Goal: Entertainment & Leisure: Consume media (video, audio)

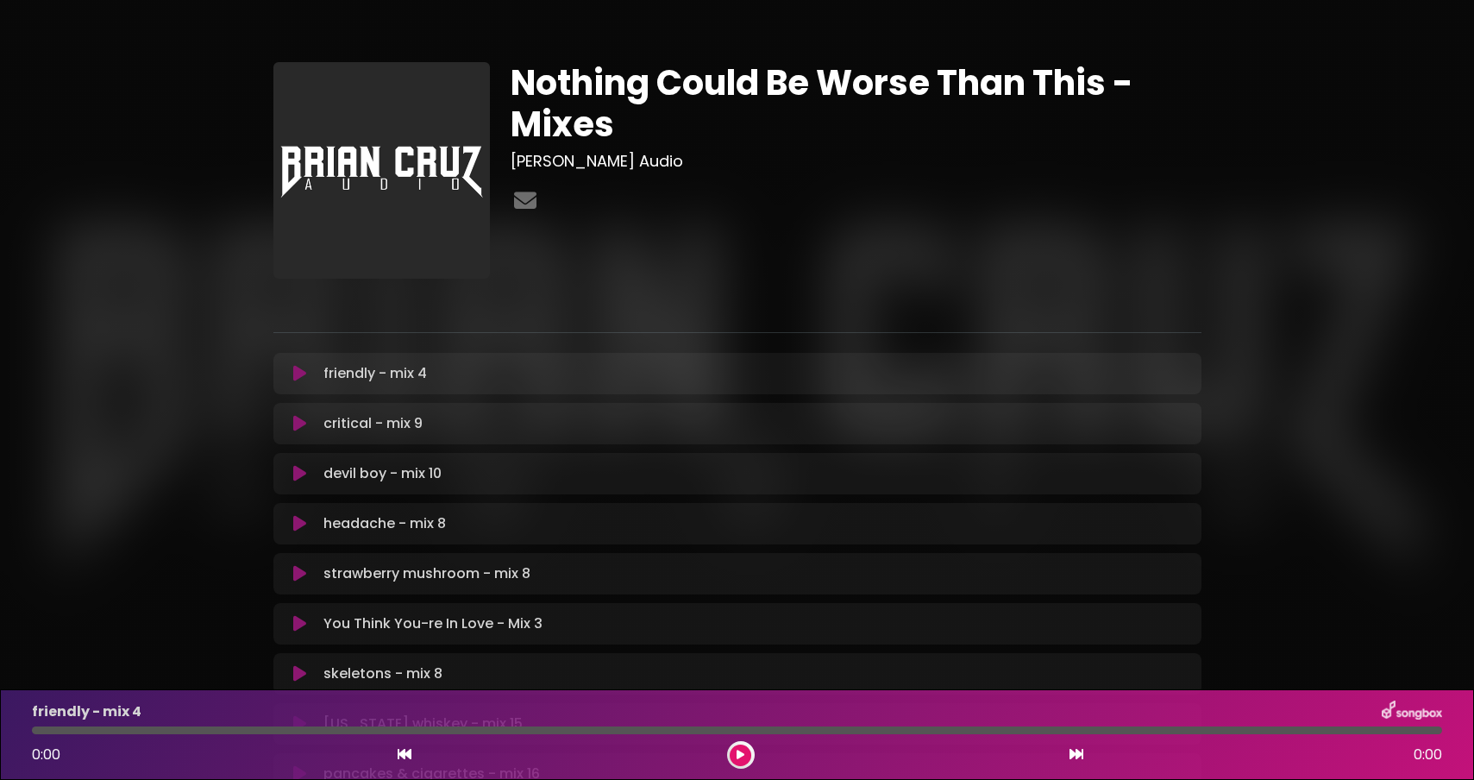
scroll to position [415, 0]
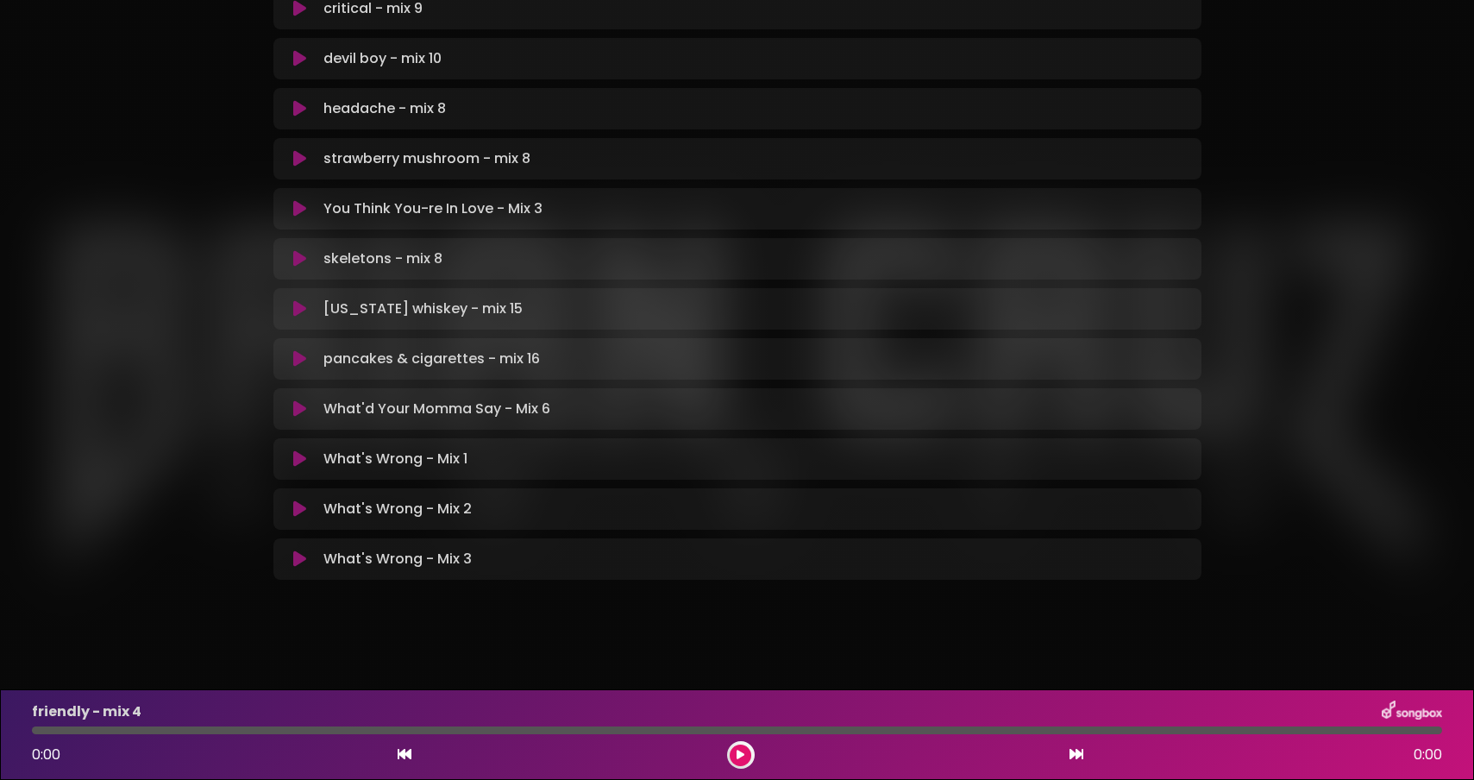
click at [304, 558] on icon at bounding box center [299, 558] width 13 height 17
click at [747, 756] on button at bounding box center [741, 755] width 22 height 22
click at [299, 567] on icon at bounding box center [299, 558] width 13 height 17
click at [299, 561] on icon at bounding box center [299, 558] width 13 height 17
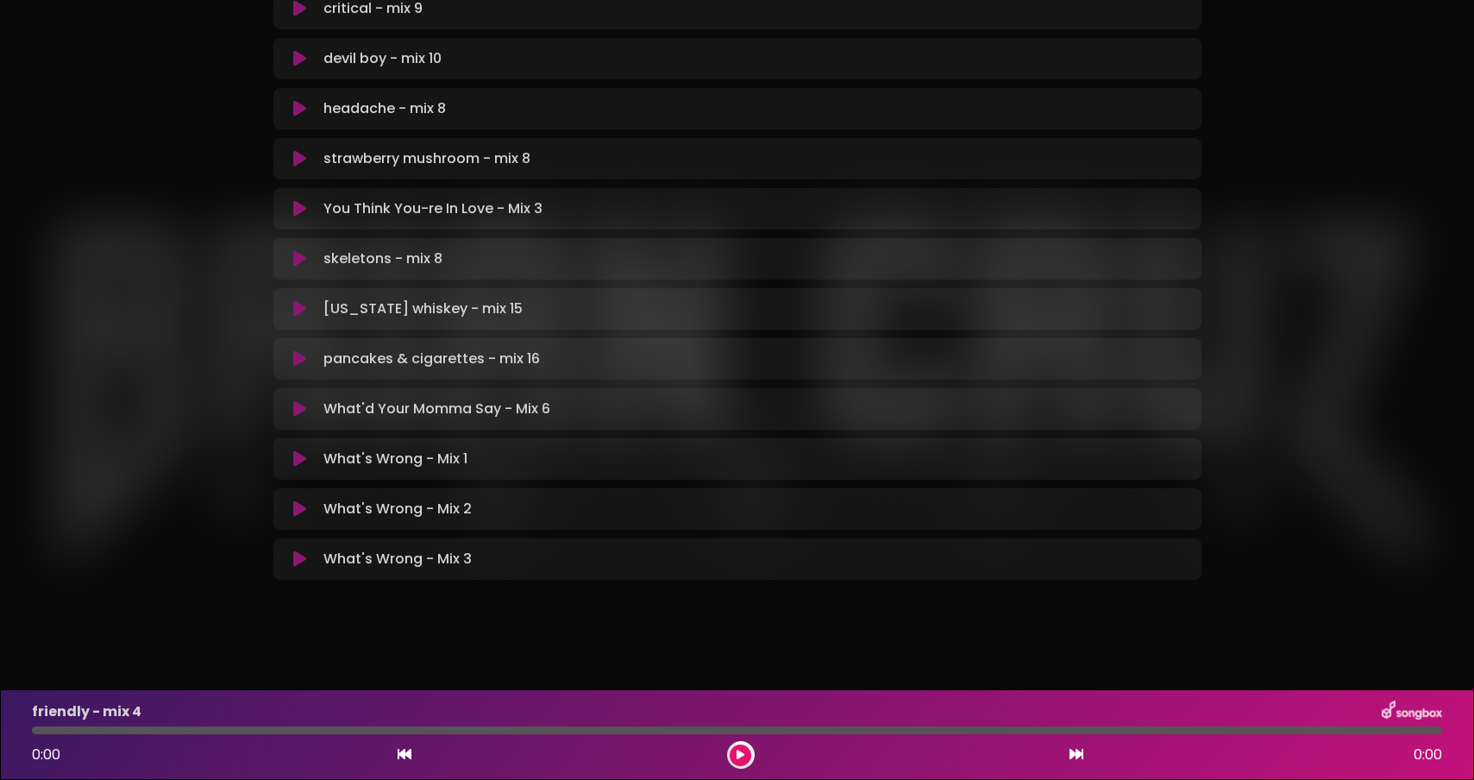
click at [299, 561] on icon at bounding box center [299, 558] width 13 height 17
click at [297, 562] on icon at bounding box center [299, 558] width 13 height 17
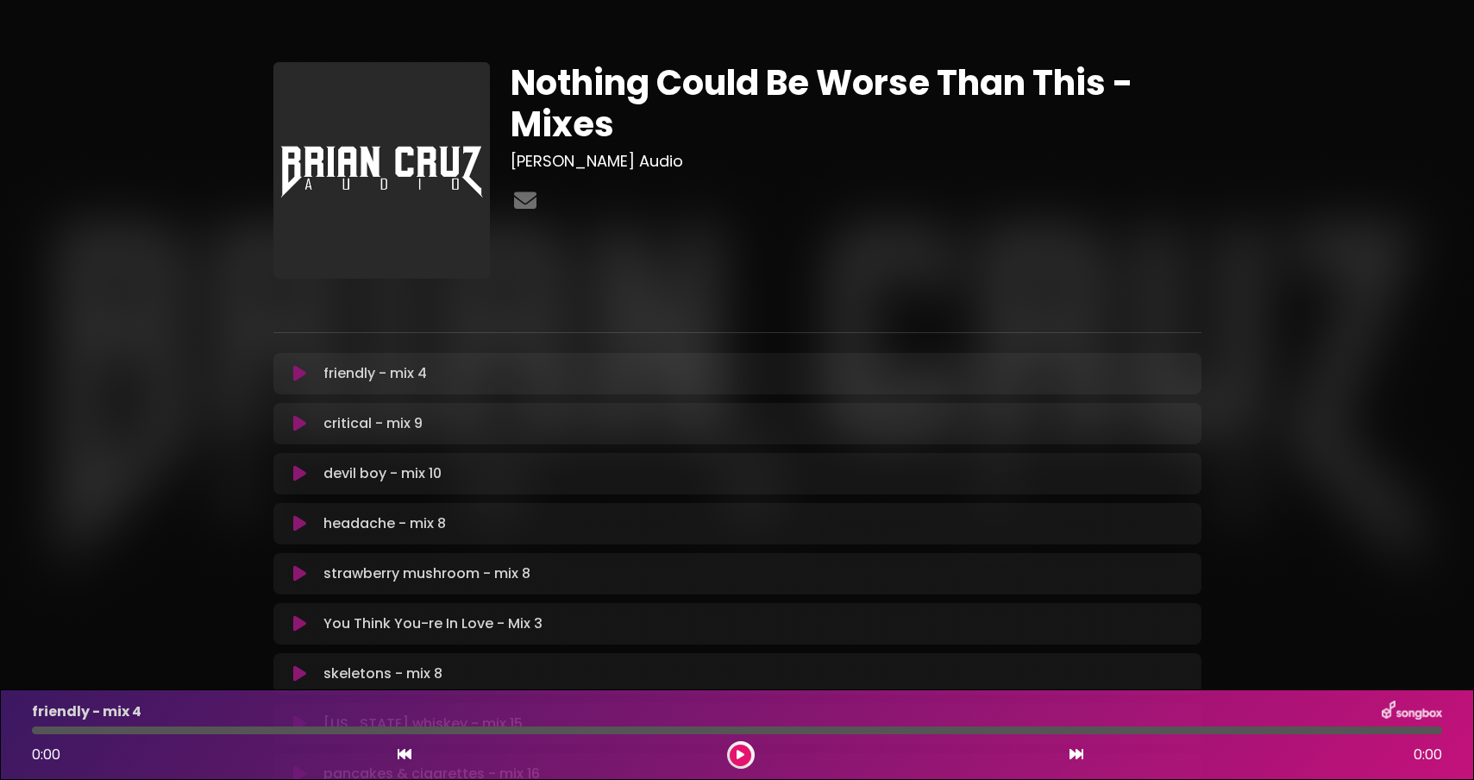
scroll to position [415, 0]
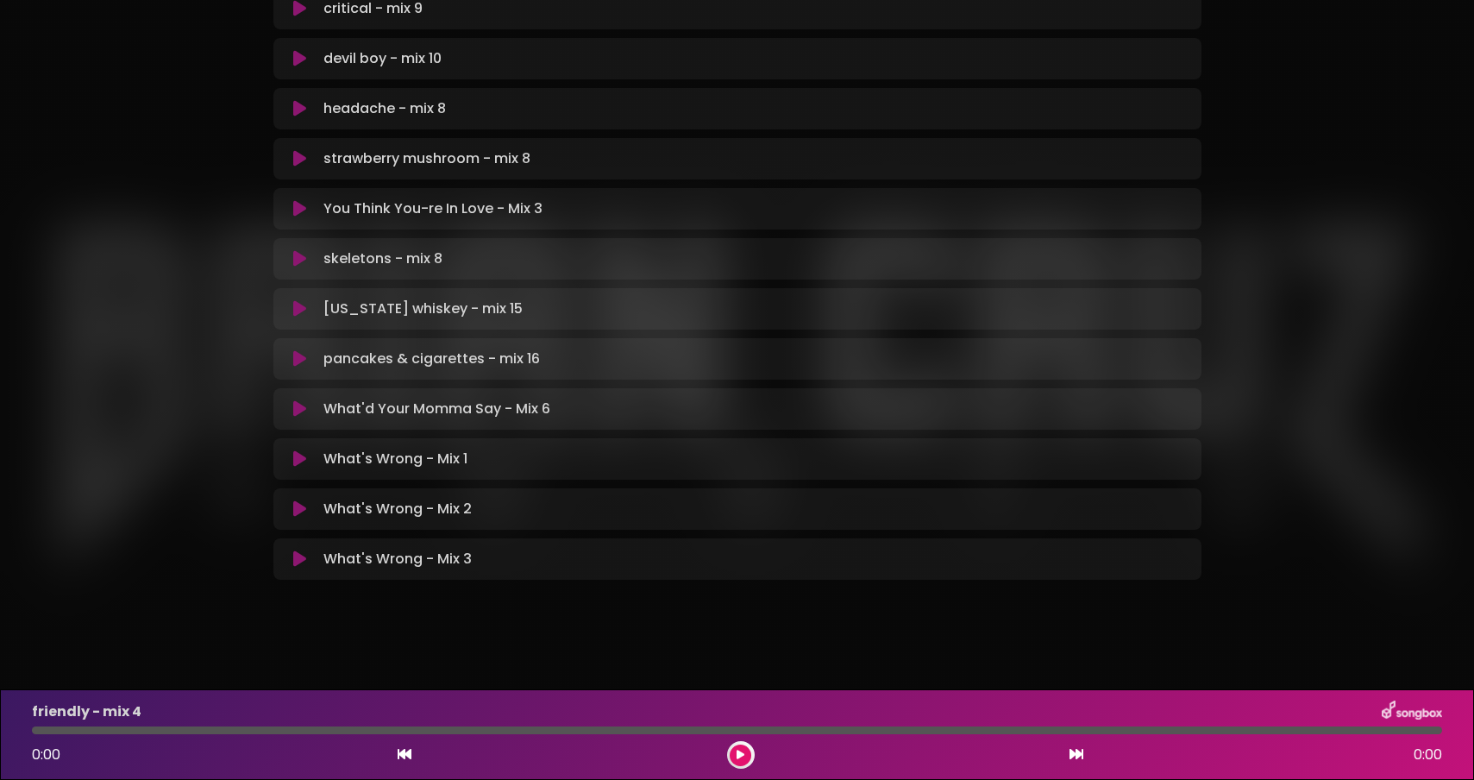
click at [304, 560] on icon at bounding box center [299, 558] width 13 height 17
click at [299, 560] on icon at bounding box center [299, 558] width 13 height 17
click at [739, 756] on icon at bounding box center [741, 755] width 8 height 10
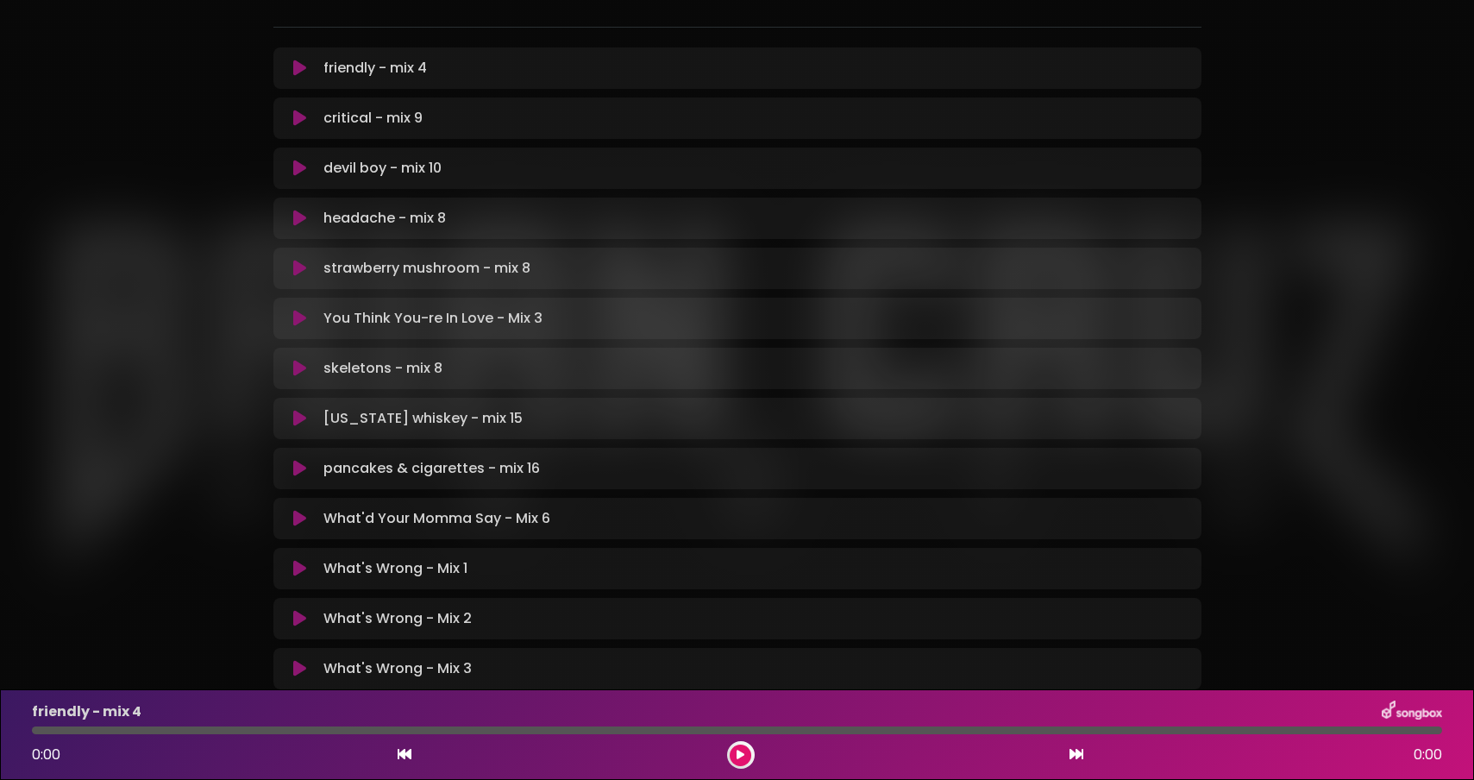
scroll to position [415, 0]
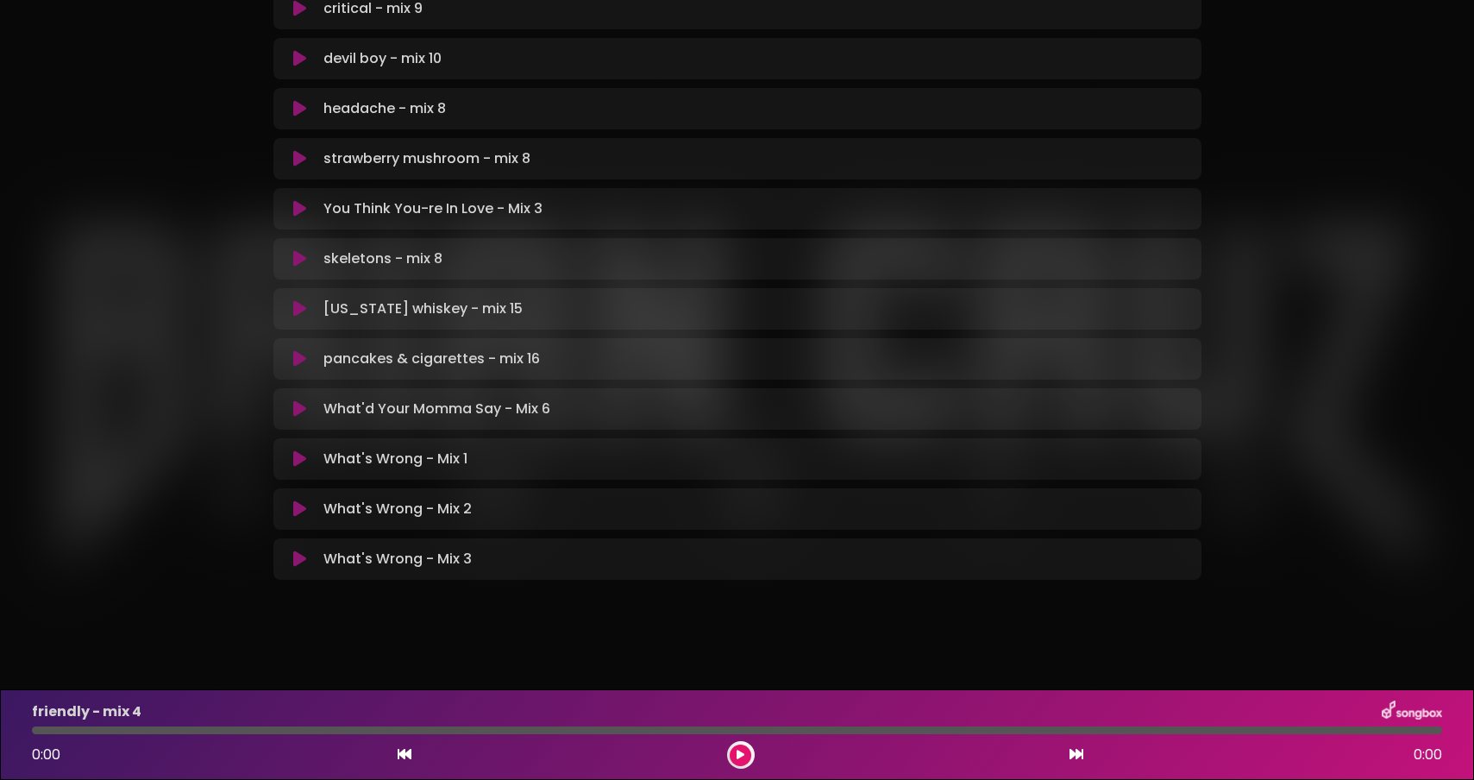
click at [297, 558] on icon at bounding box center [299, 558] width 13 height 17
click at [298, 550] on icon at bounding box center [299, 558] width 13 height 17
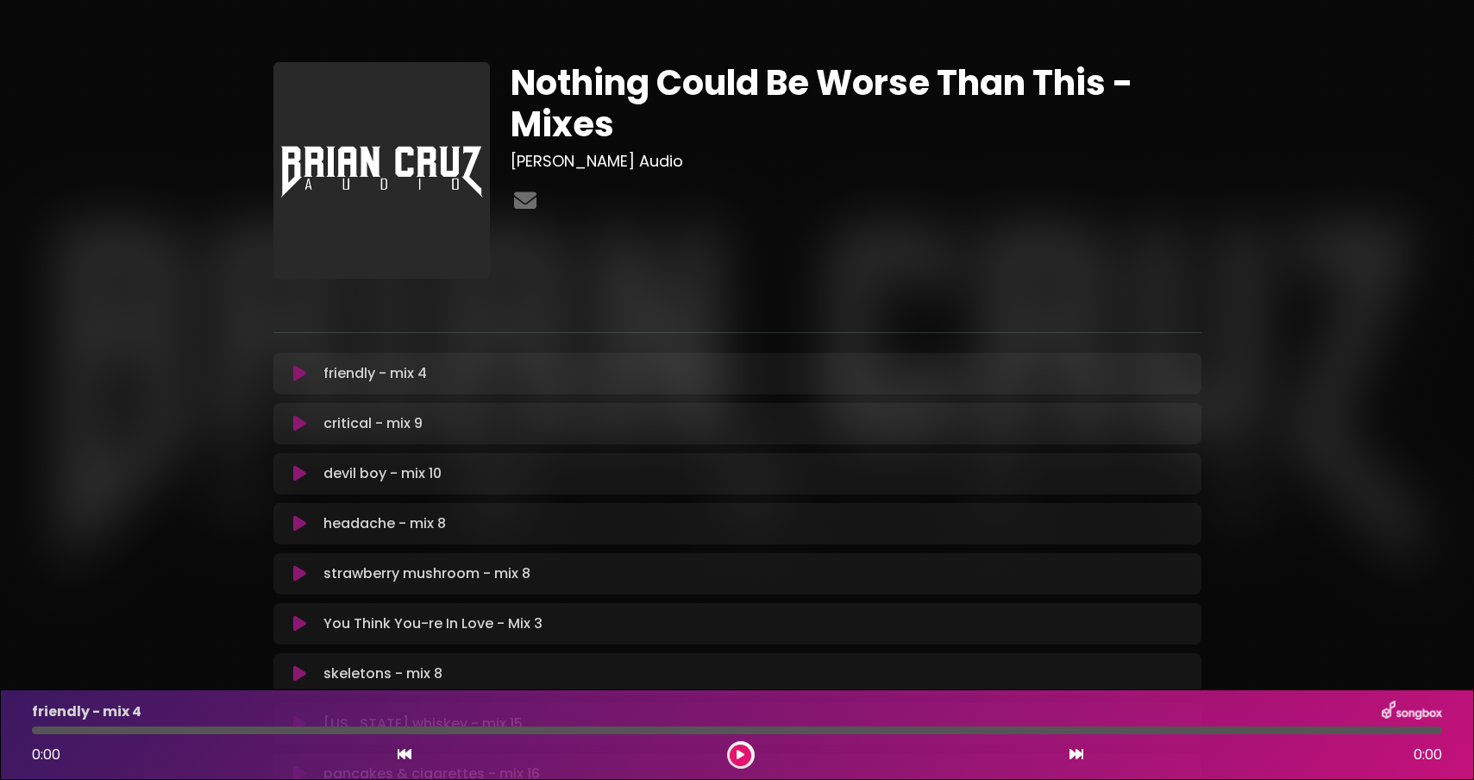
scroll to position [415, 0]
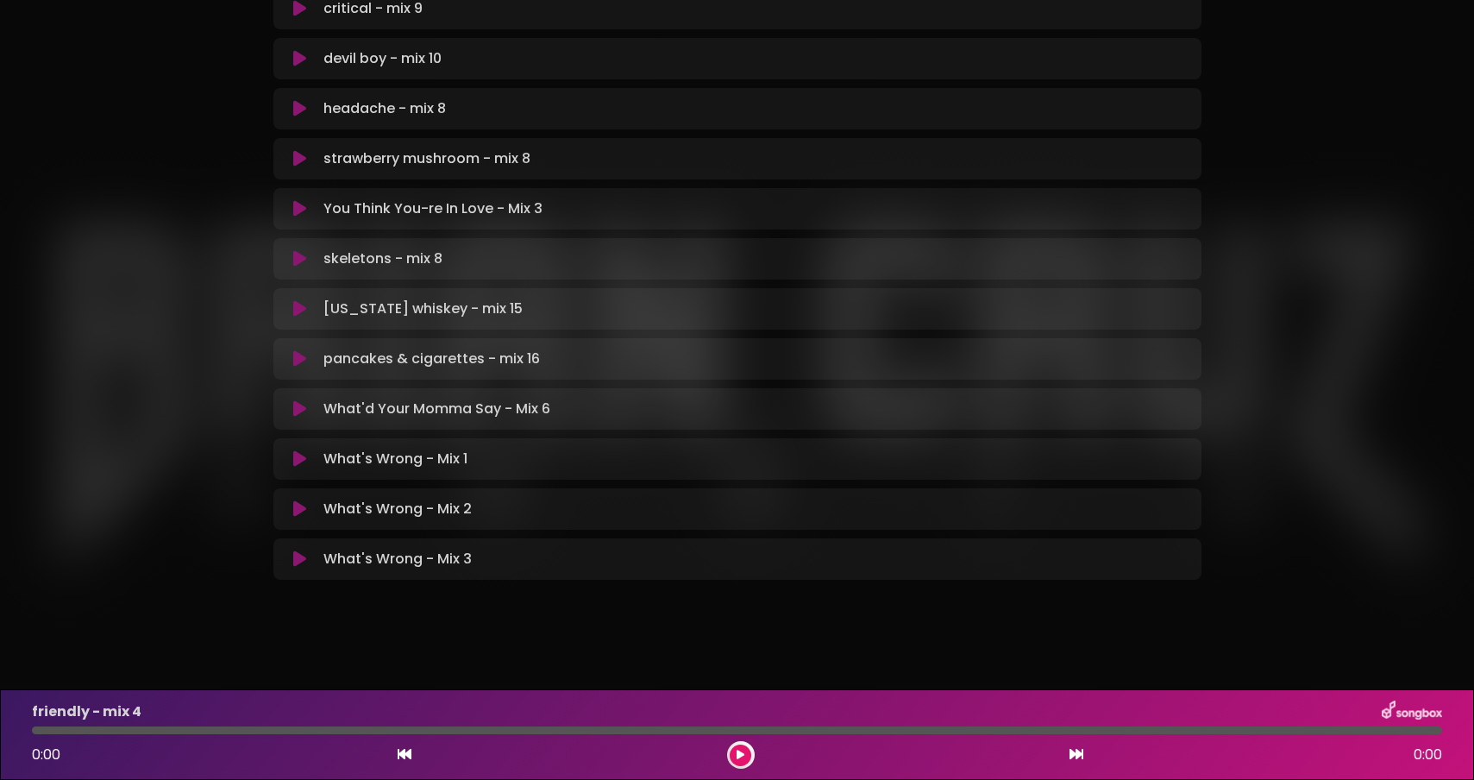
click at [305, 568] on div "What's Wrong - Mix 3 Loading Track..." at bounding box center [737, 559] width 907 height 21
click at [302, 561] on icon at bounding box center [299, 558] width 13 height 17
click at [303, 564] on icon at bounding box center [299, 558] width 13 height 17
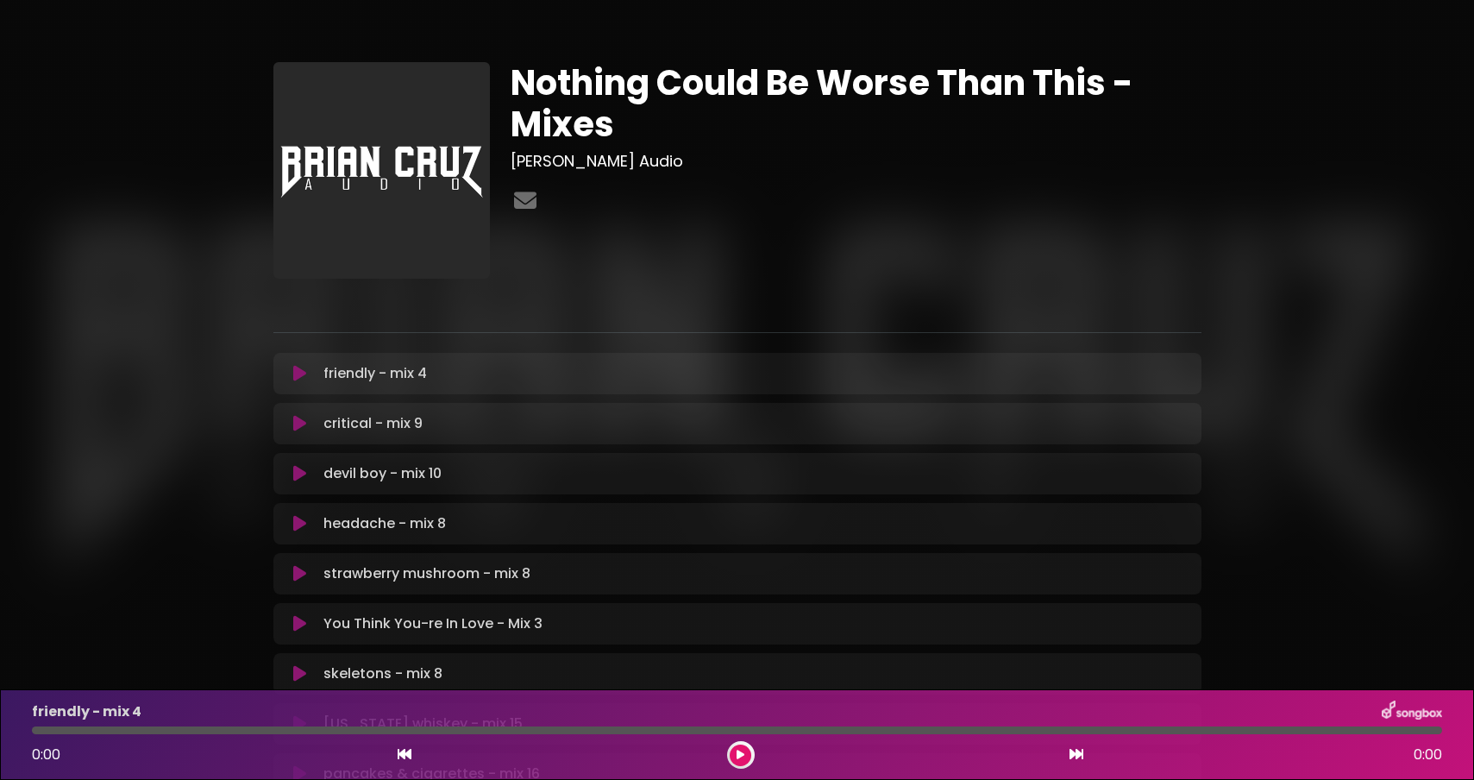
scroll to position [415, 0]
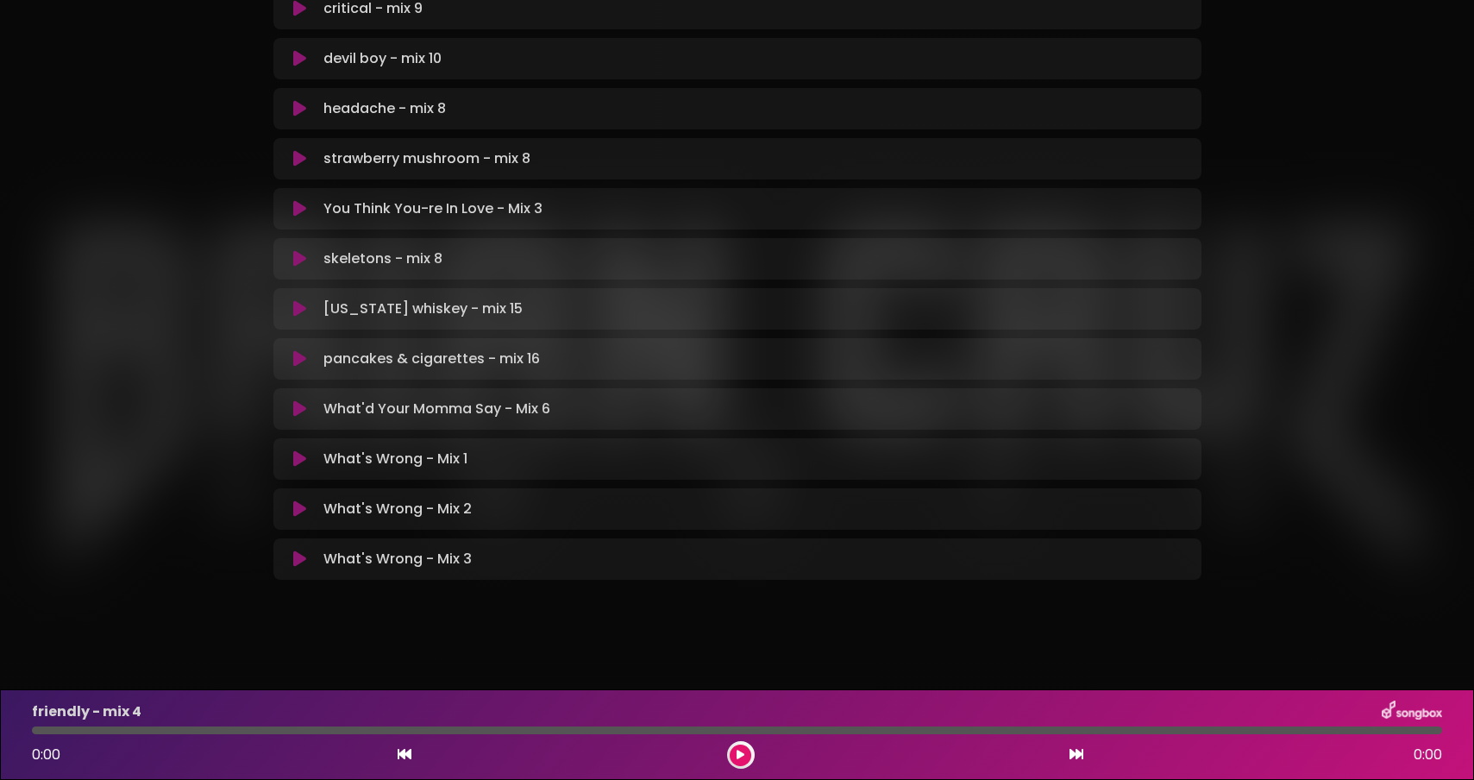
click at [292, 560] on button at bounding box center [301, 558] width 34 height 17
click at [297, 560] on icon at bounding box center [299, 558] width 13 height 17
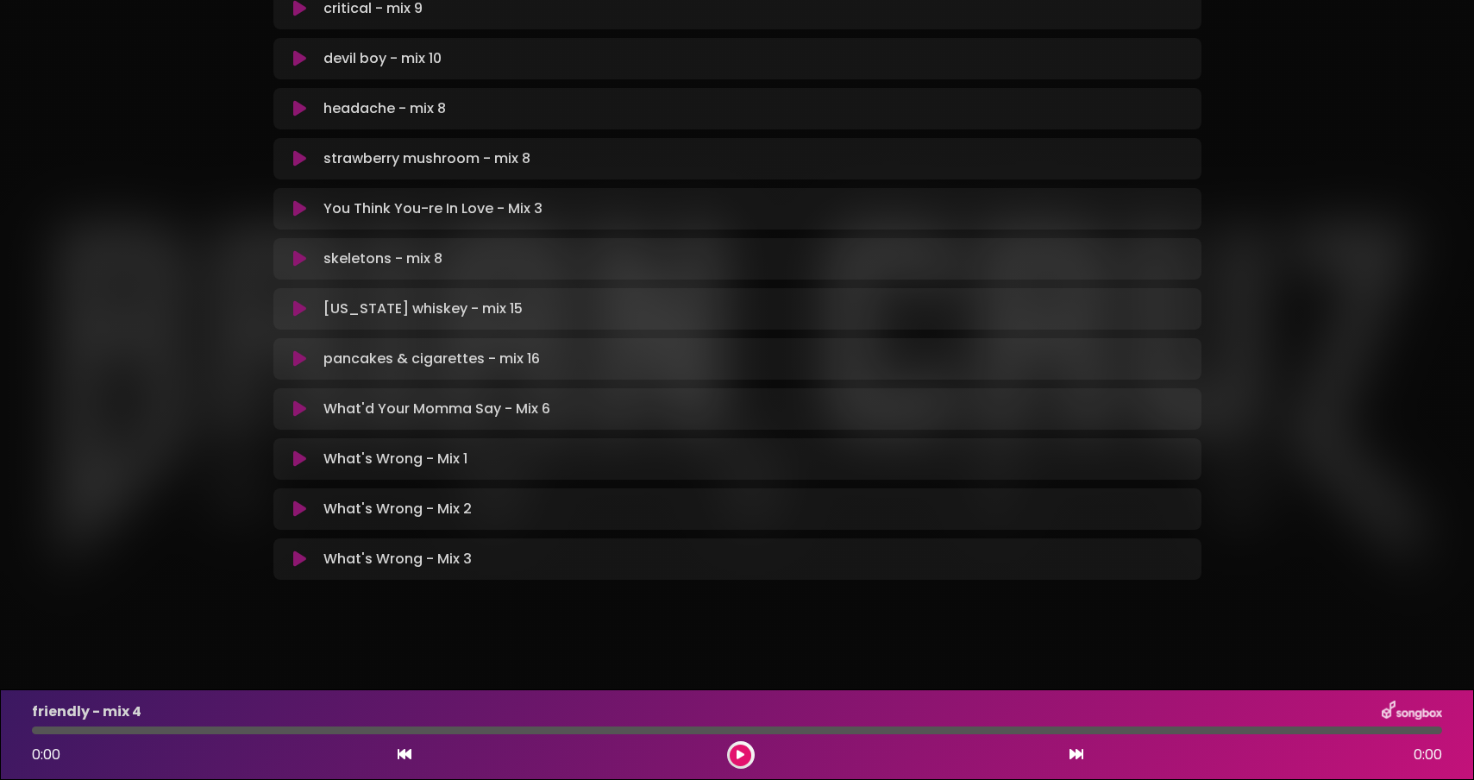
drag, startPoint x: 297, startPoint y: 560, endPoint x: 436, endPoint y: 530, distance: 141.9
click at [436, 530] on div "friendly - mix 4 Loading Track... Name" at bounding box center [737, 259] width 928 height 642
click at [443, 504] on p "What's Wrong - Mix 2 Loading Track..." at bounding box center [397, 509] width 148 height 21
click at [537, 518] on div "What's Wrong - Mix 2 Loading Track..." at bounding box center [754, 509] width 874 height 21
click at [734, 746] on button at bounding box center [741, 755] width 22 height 22
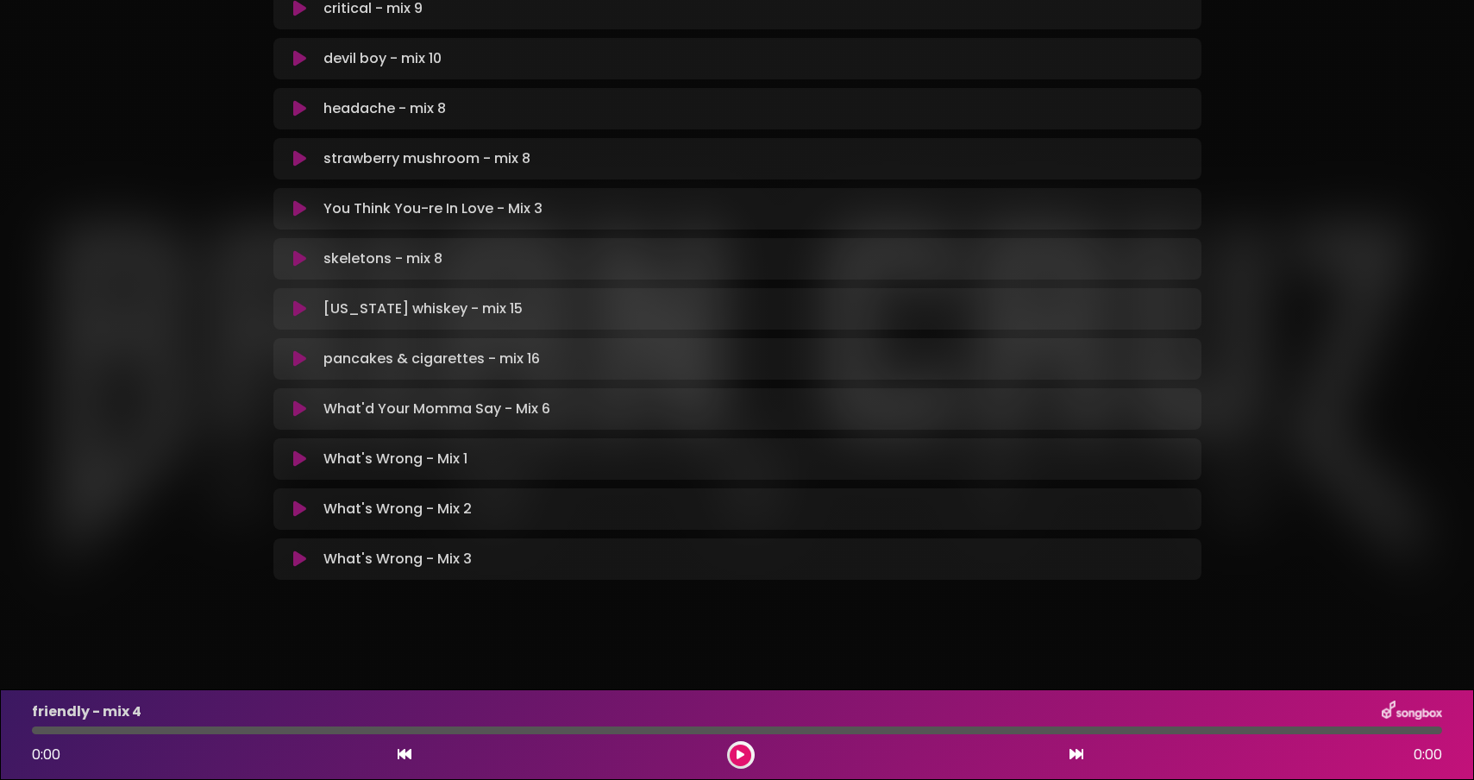
click at [737, 747] on button at bounding box center [741, 755] width 22 height 22
click at [302, 542] on div "What's Wrong - Mix 3 Loading Track... Name" at bounding box center [737, 558] width 928 height 41
click at [302, 556] on icon at bounding box center [299, 558] width 13 height 17
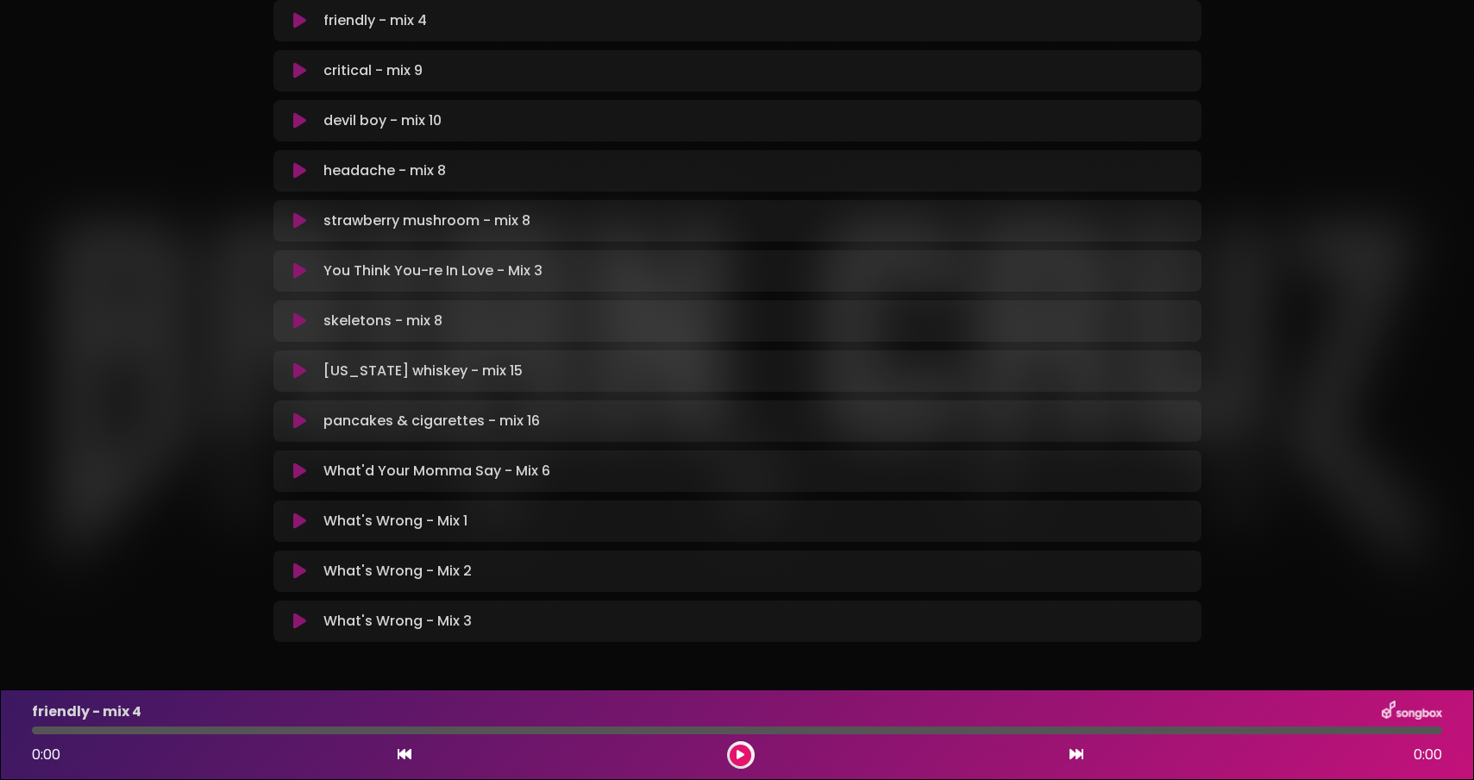
scroll to position [415, 0]
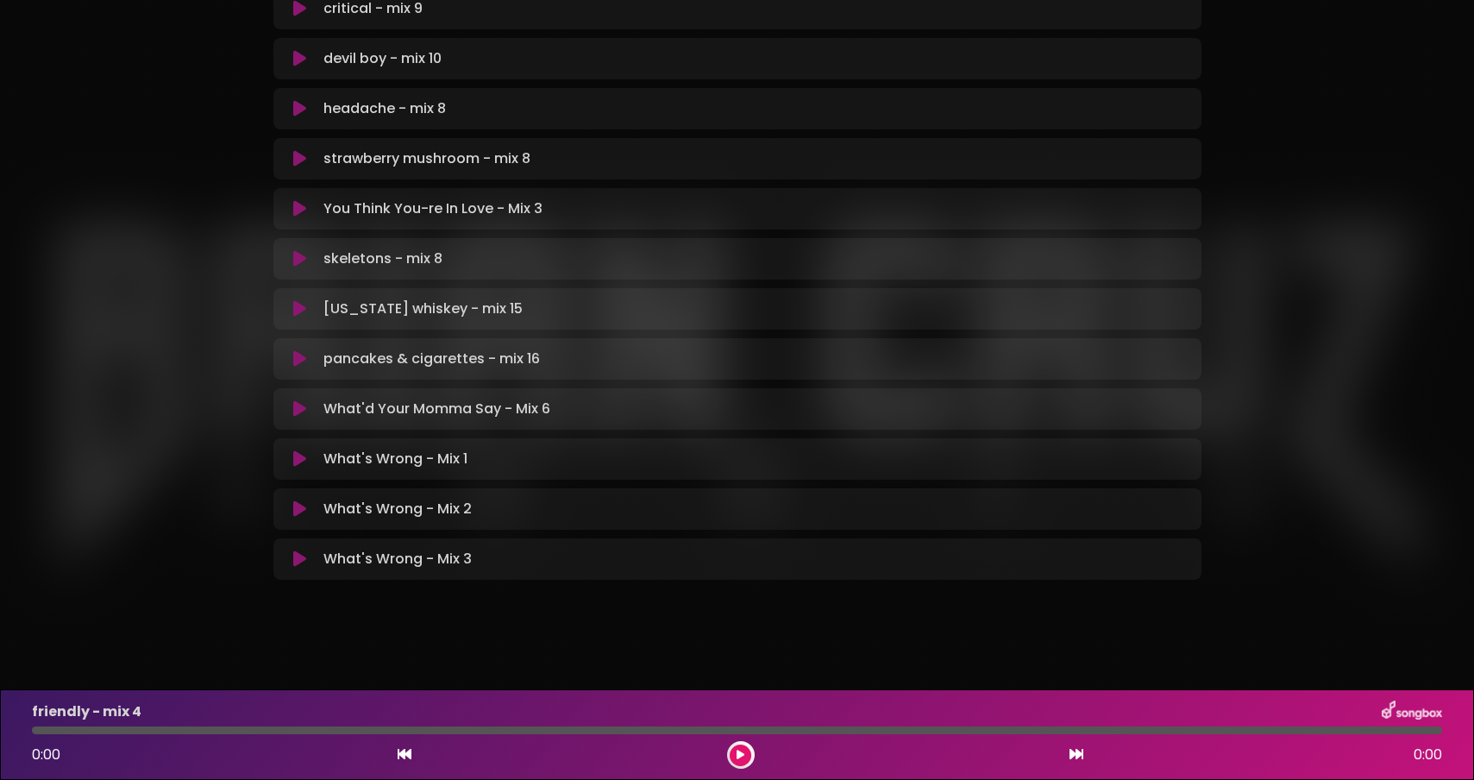
click at [302, 555] on icon at bounding box center [299, 558] width 13 height 17
click at [743, 755] on icon at bounding box center [741, 755] width 8 height 10
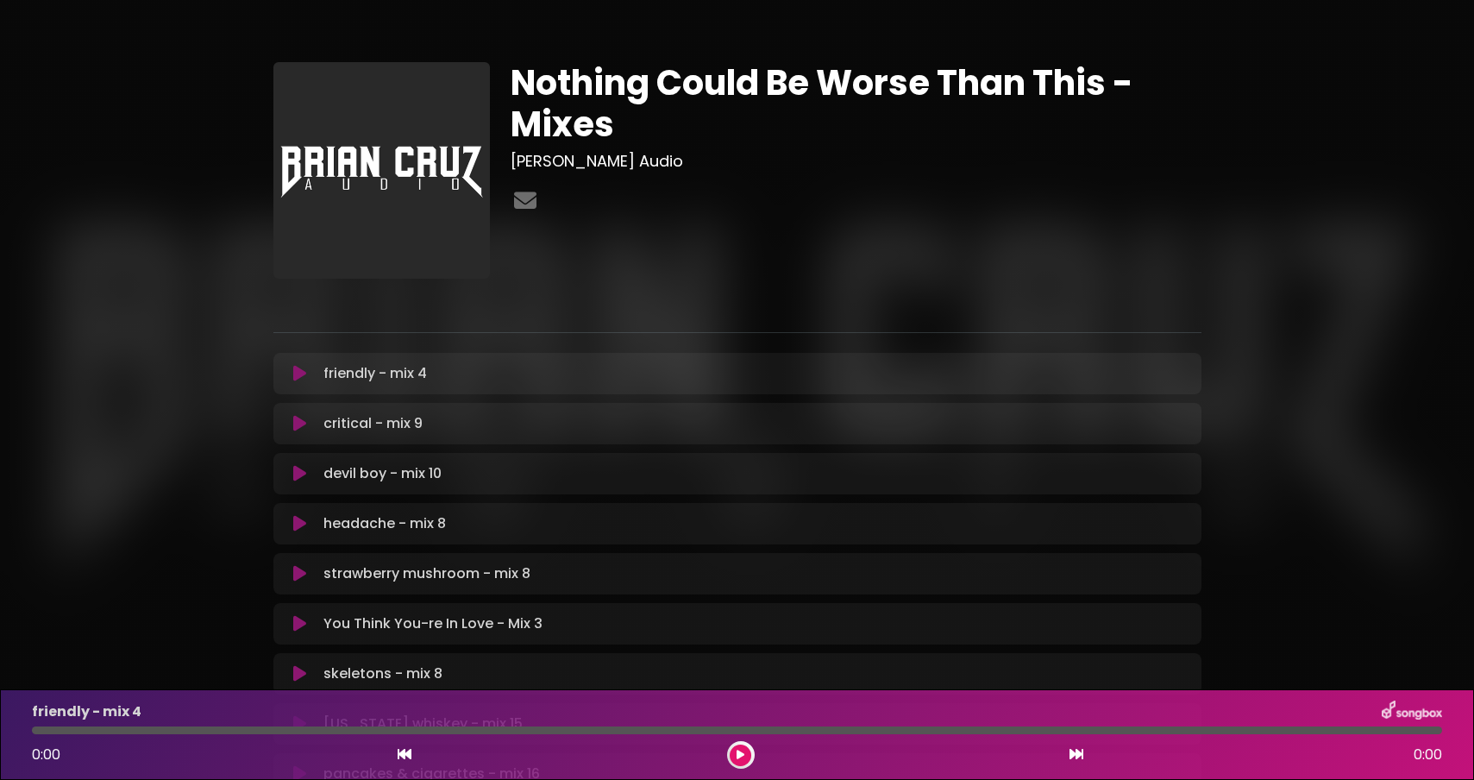
scroll to position [415, 0]
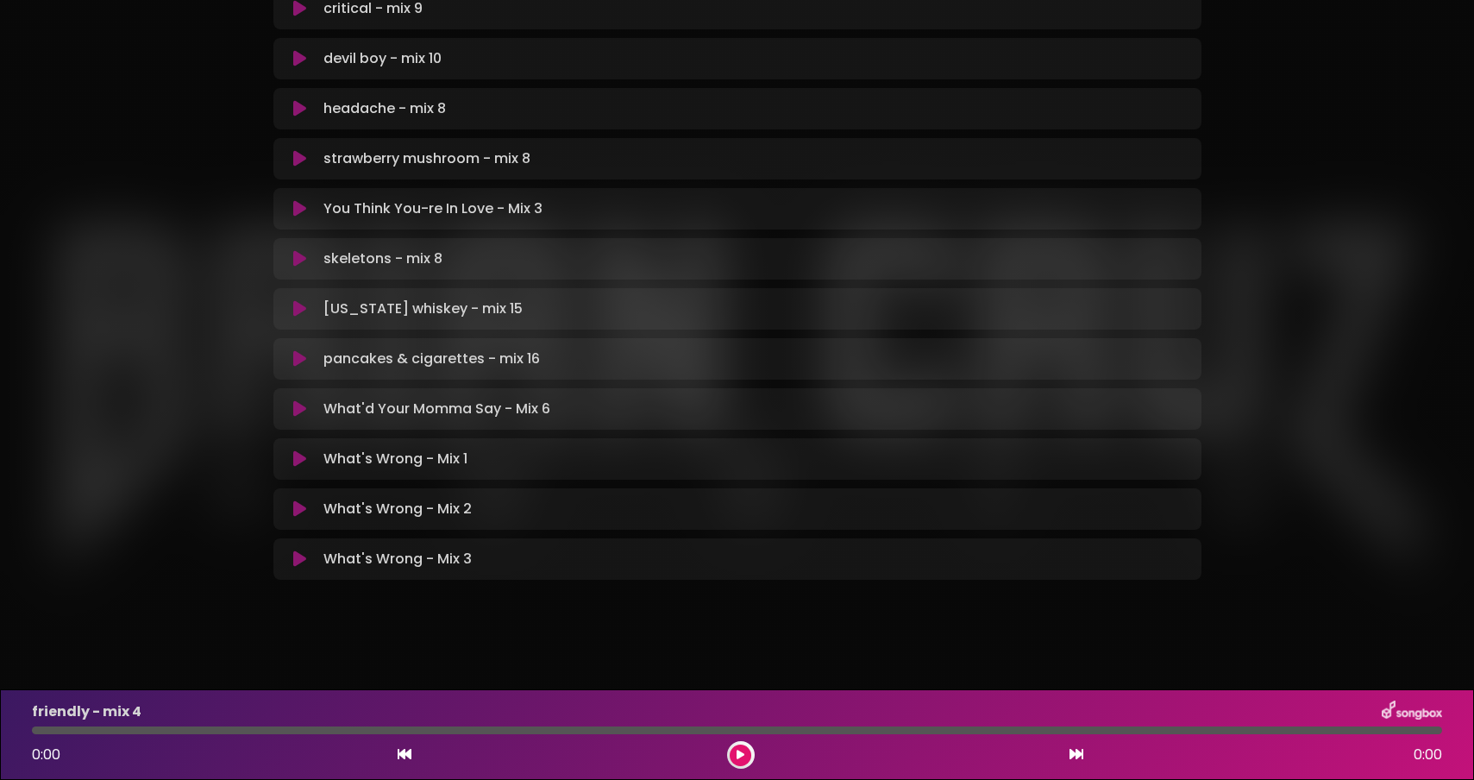
click at [298, 553] on icon at bounding box center [299, 558] width 13 height 17
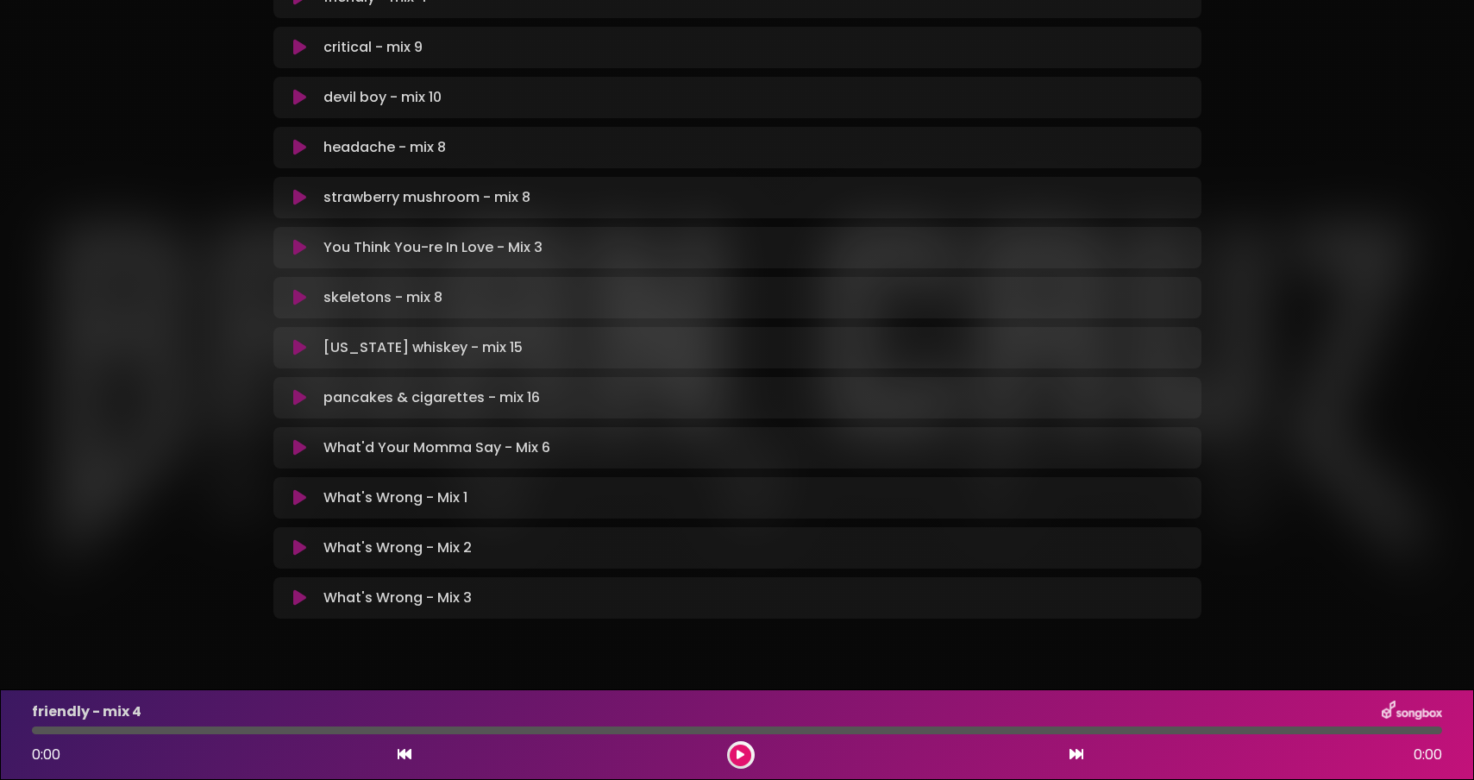
scroll to position [373, 0]
click at [302, 399] on icon at bounding box center [299, 400] width 13 height 17
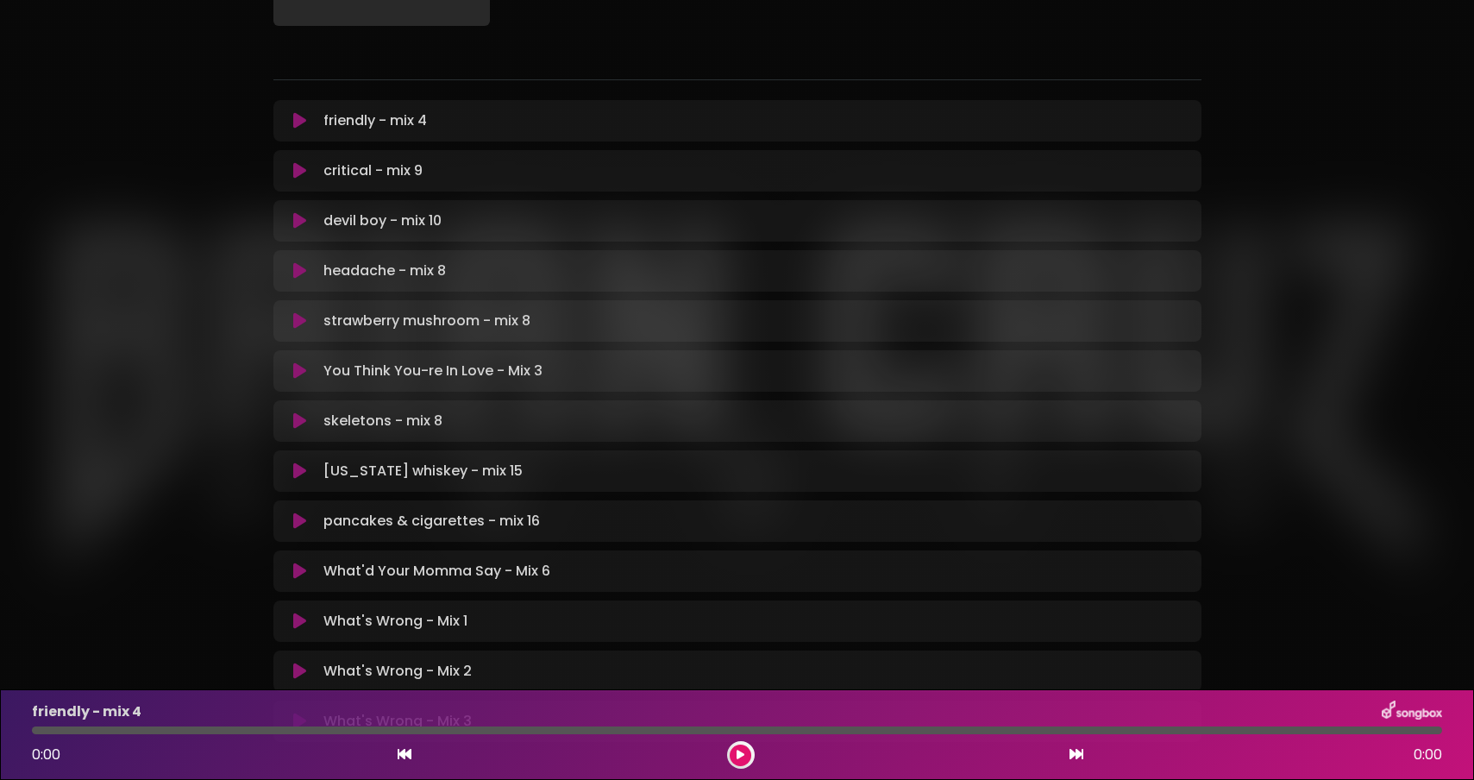
scroll to position [0, 0]
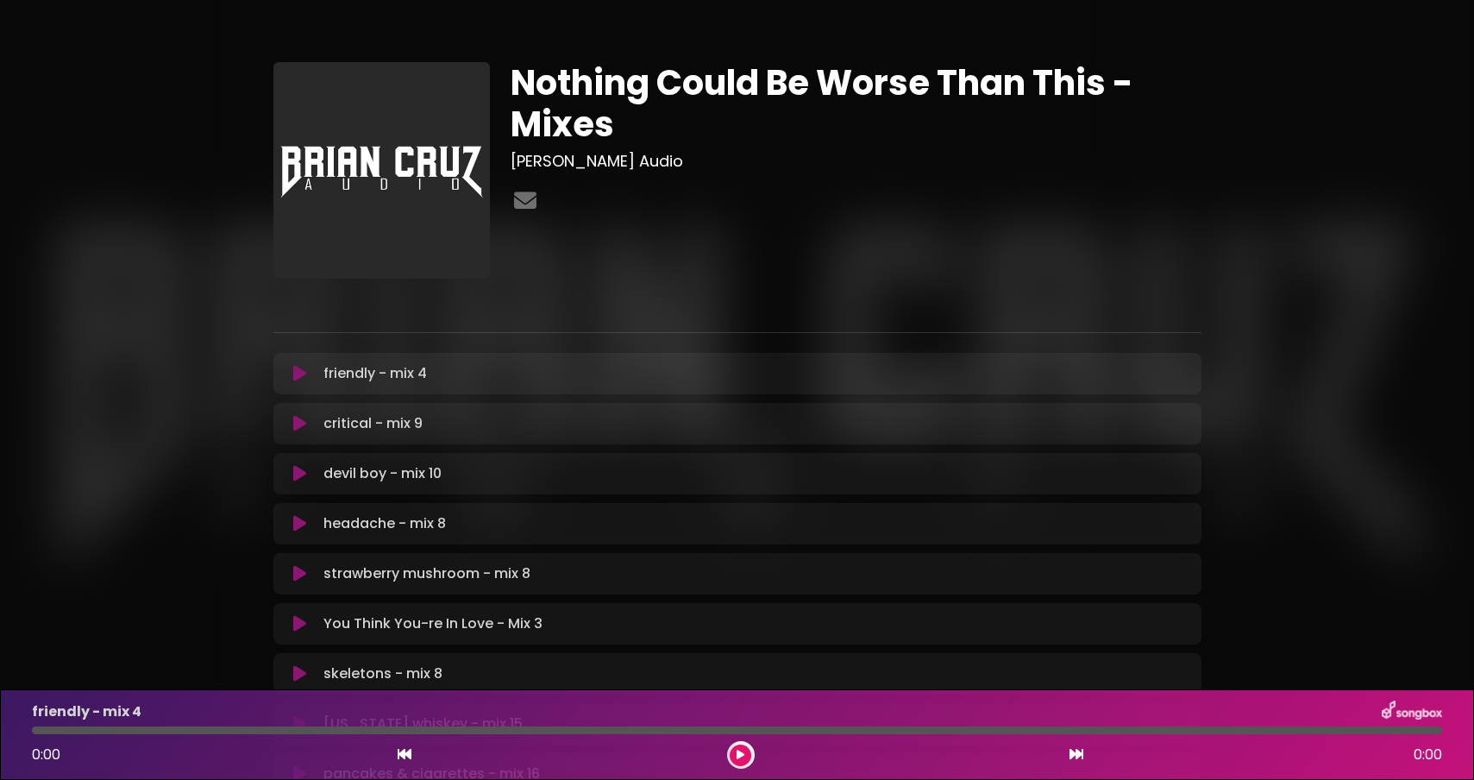
click at [315, 359] on div "friendly - mix 4 Loading Track... Name Email" at bounding box center [737, 373] width 928 height 41
click at [305, 370] on icon at bounding box center [299, 373] width 13 height 17
click at [605, 288] on div at bounding box center [737, 296] width 949 height 35
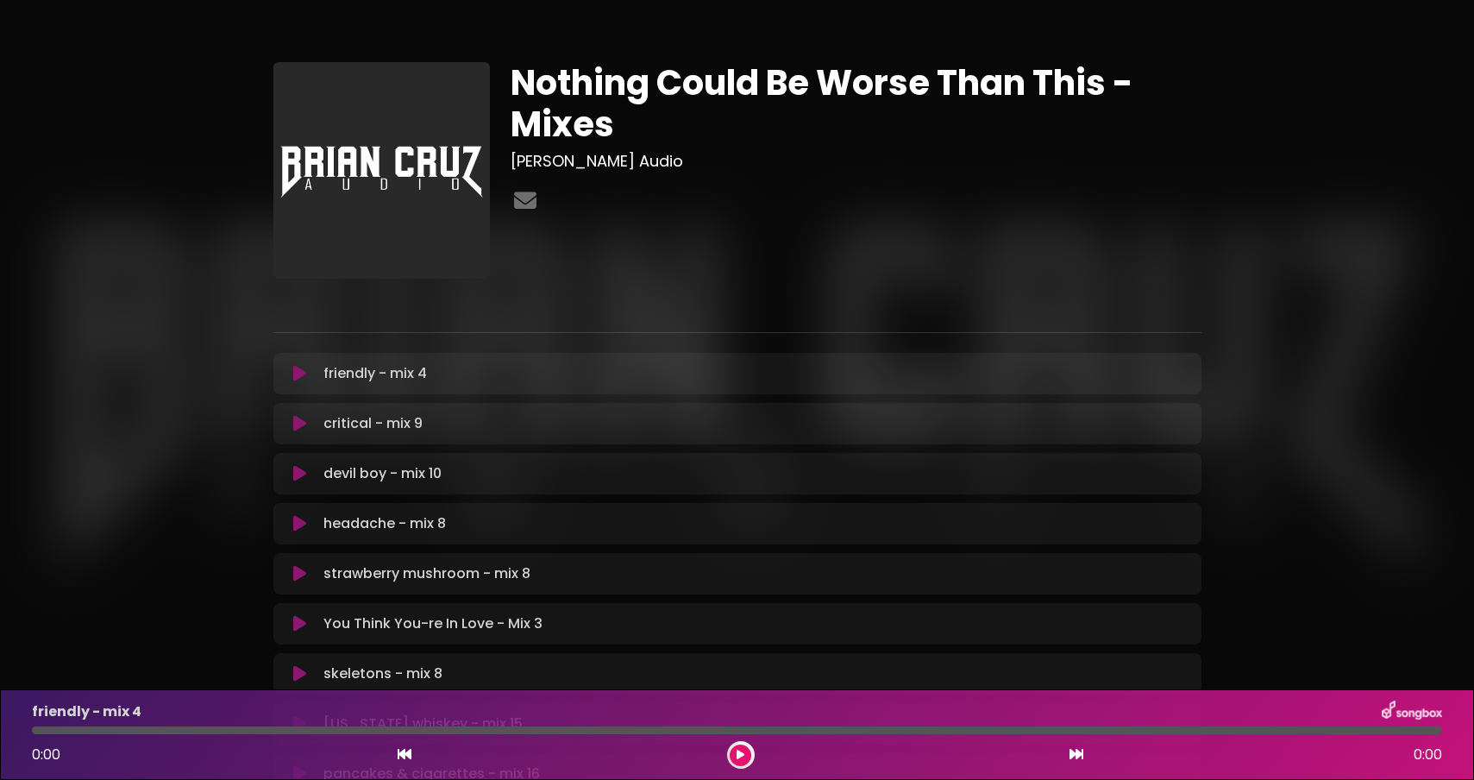
scroll to position [415, 0]
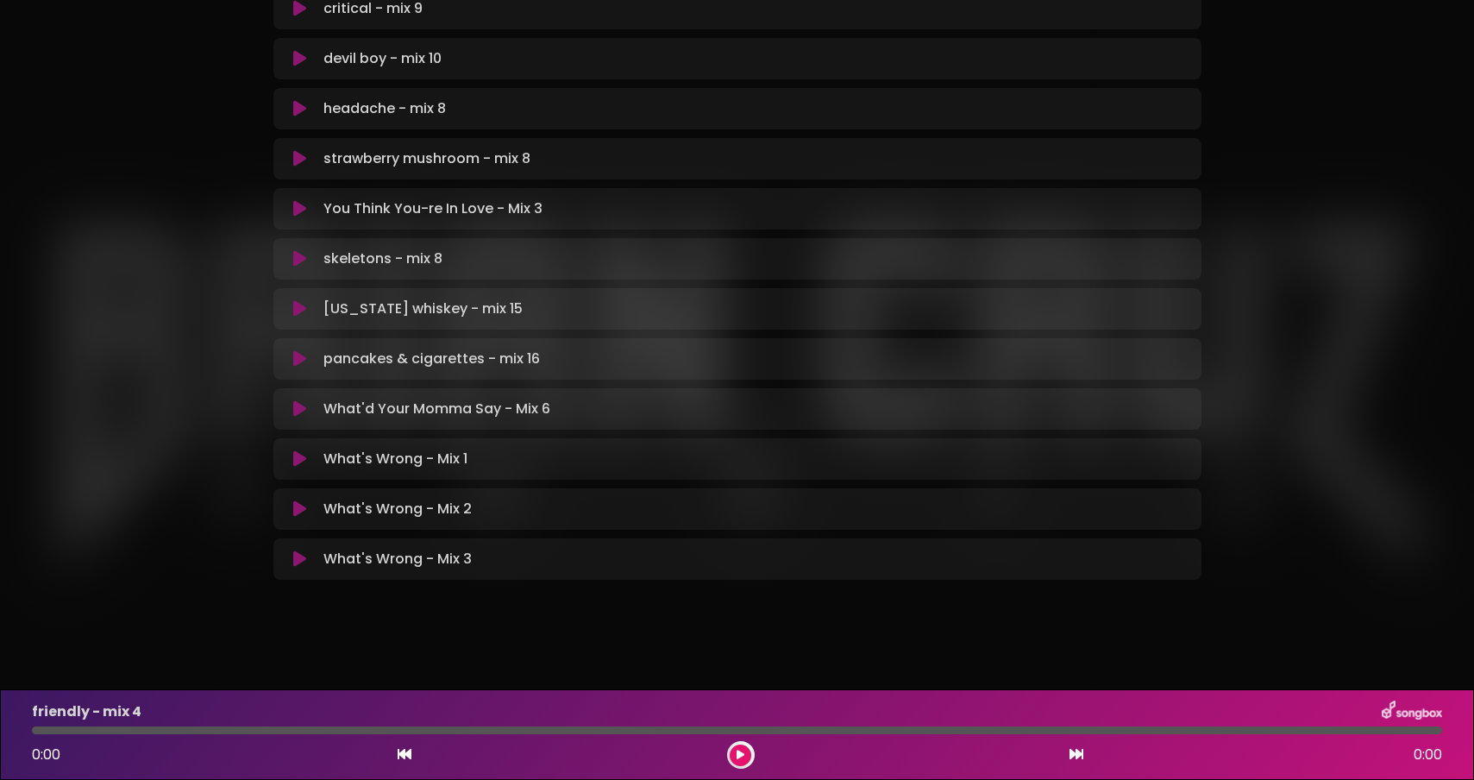
click at [302, 561] on icon at bounding box center [299, 558] width 13 height 17
